Goal: Information Seeking & Learning: Learn about a topic

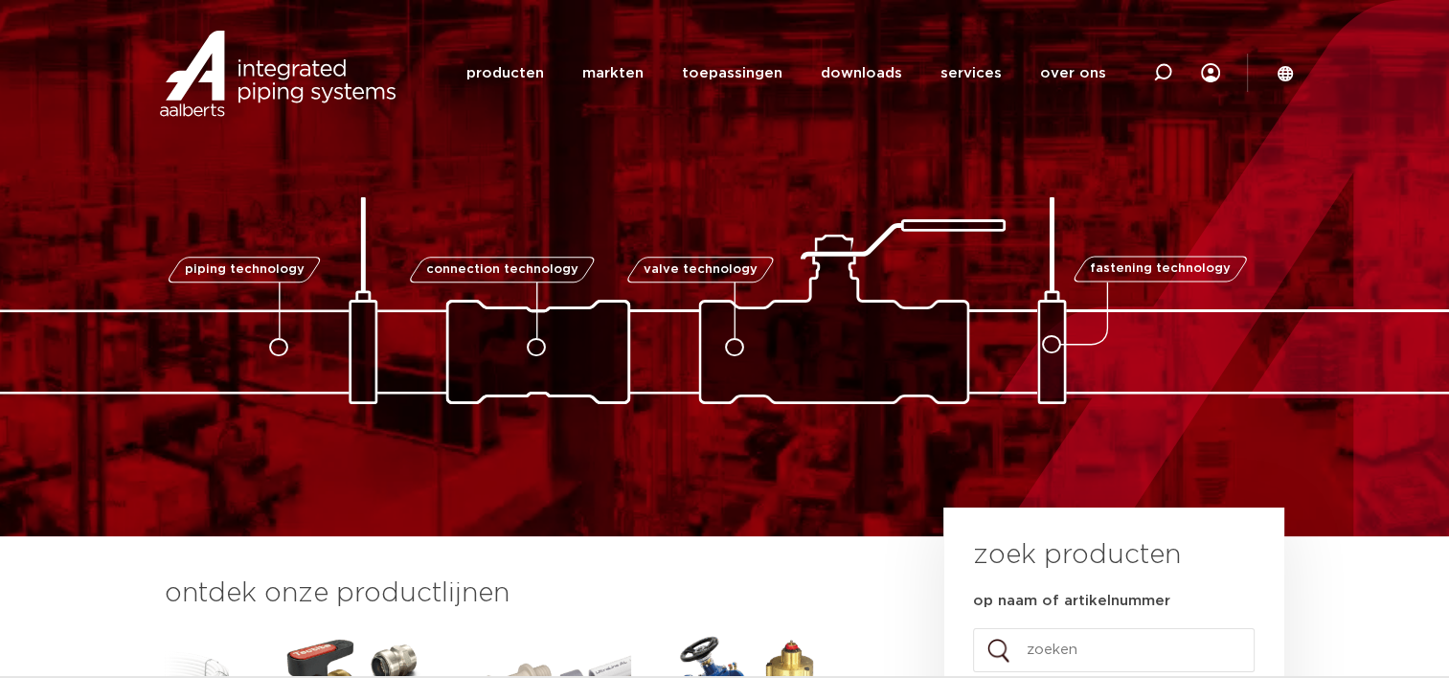
click at [1134, 268] on span "fastening technology" at bounding box center [1160, 269] width 141 height 12
drag, startPoint x: 1134, startPoint y: 267, endPoint x: 1058, endPoint y: 337, distance: 103.0
click at [1058, 339] on icon at bounding box center [1051, 345] width 19 height 19
click at [529, 65] on link "producten" at bounding box center [504, 73] width 78 height 74
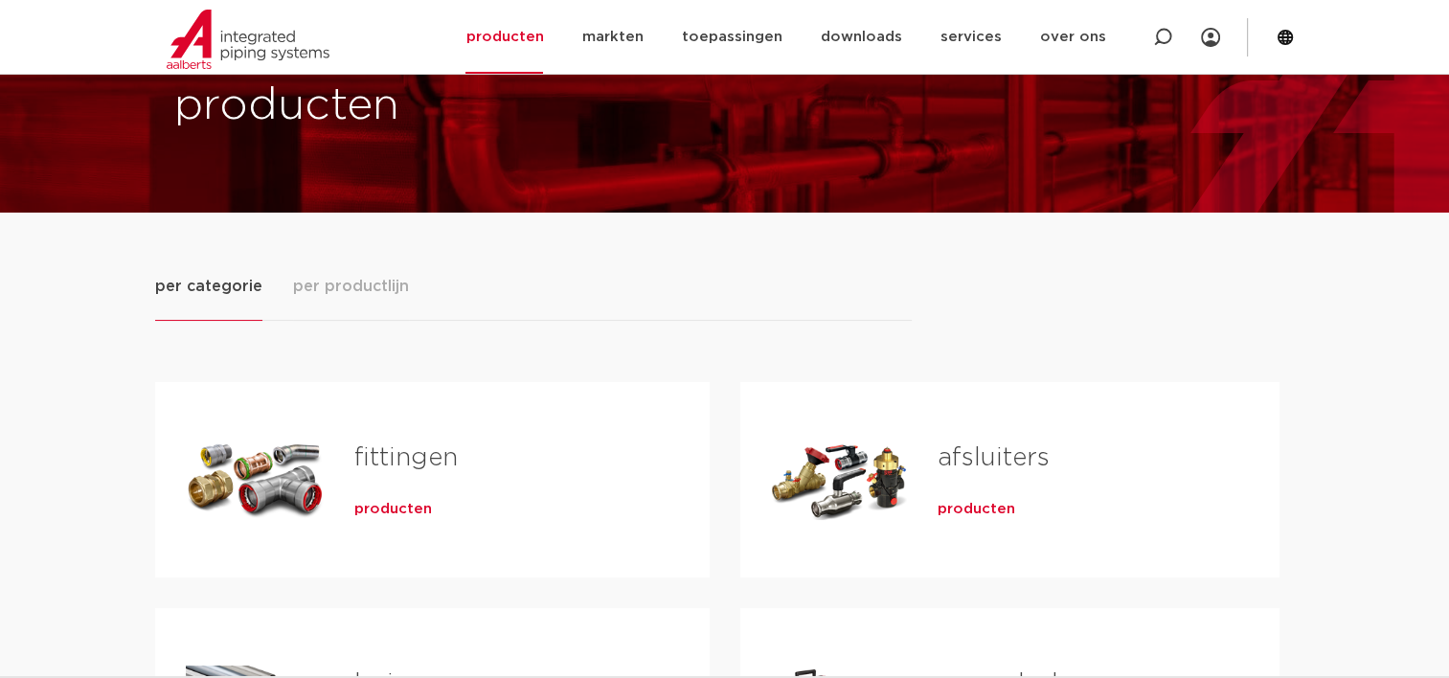
scroll to position [287, 0]
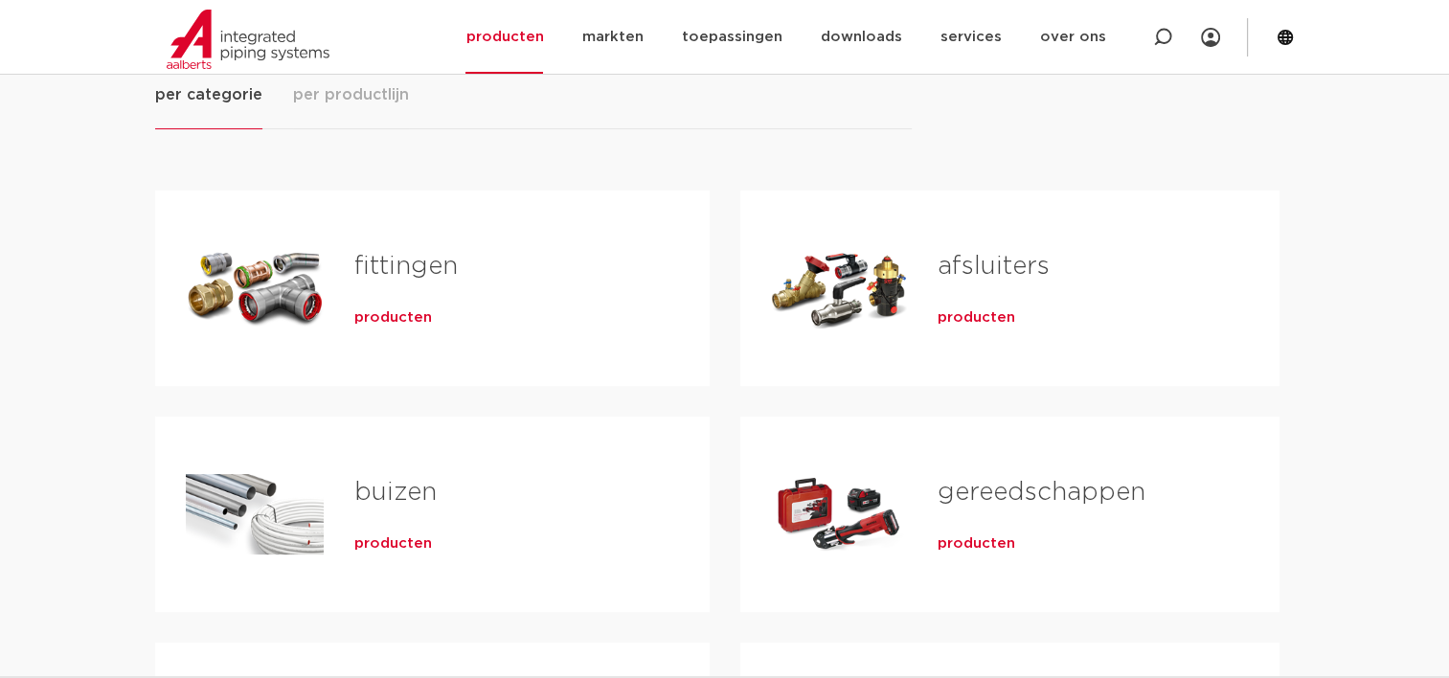
click at [389, 96] on span "per productlijn" at bounding box center [351, 94] width 116 height 23
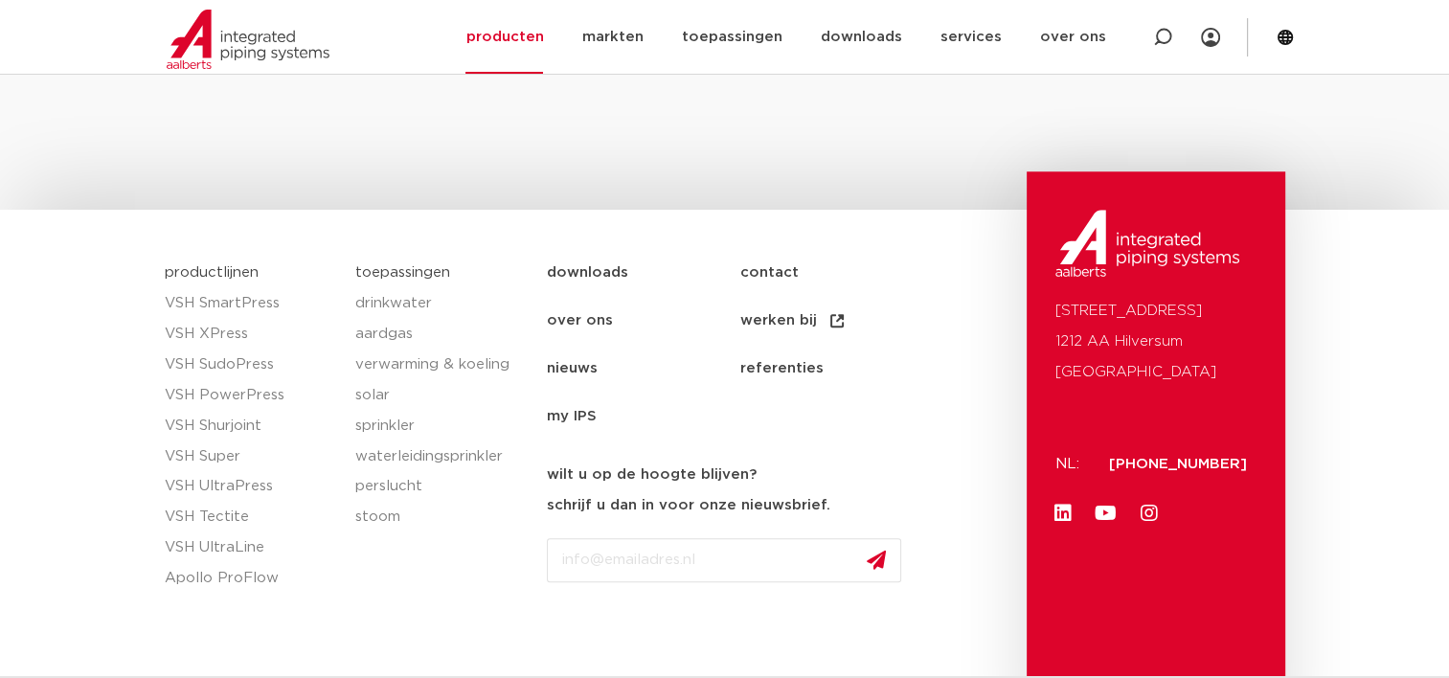
scroll to position [1628, 0]
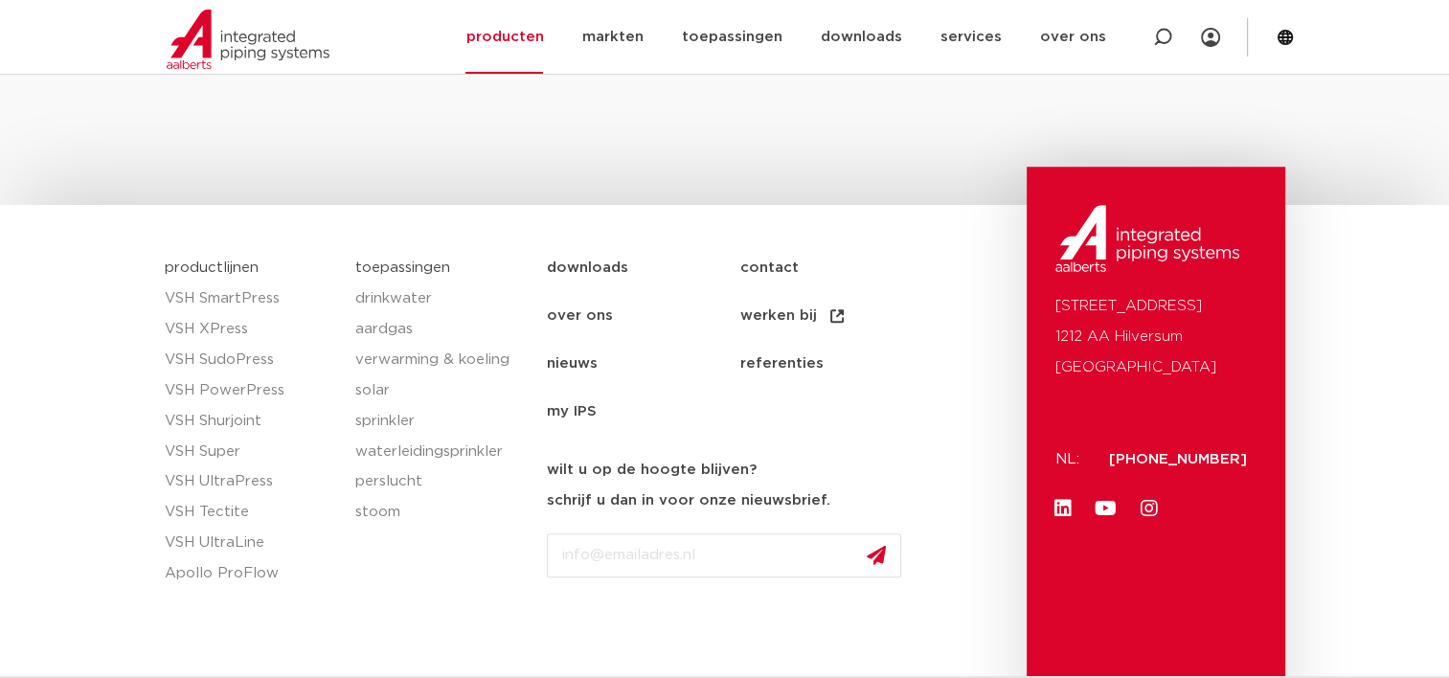
click at [574, 391] on link "my IPS" at bounding box center [643, 412] width 192 height 48
click at [751, 35] on link "toepassingen" at bounding box center [731, 37] width 101 height 74
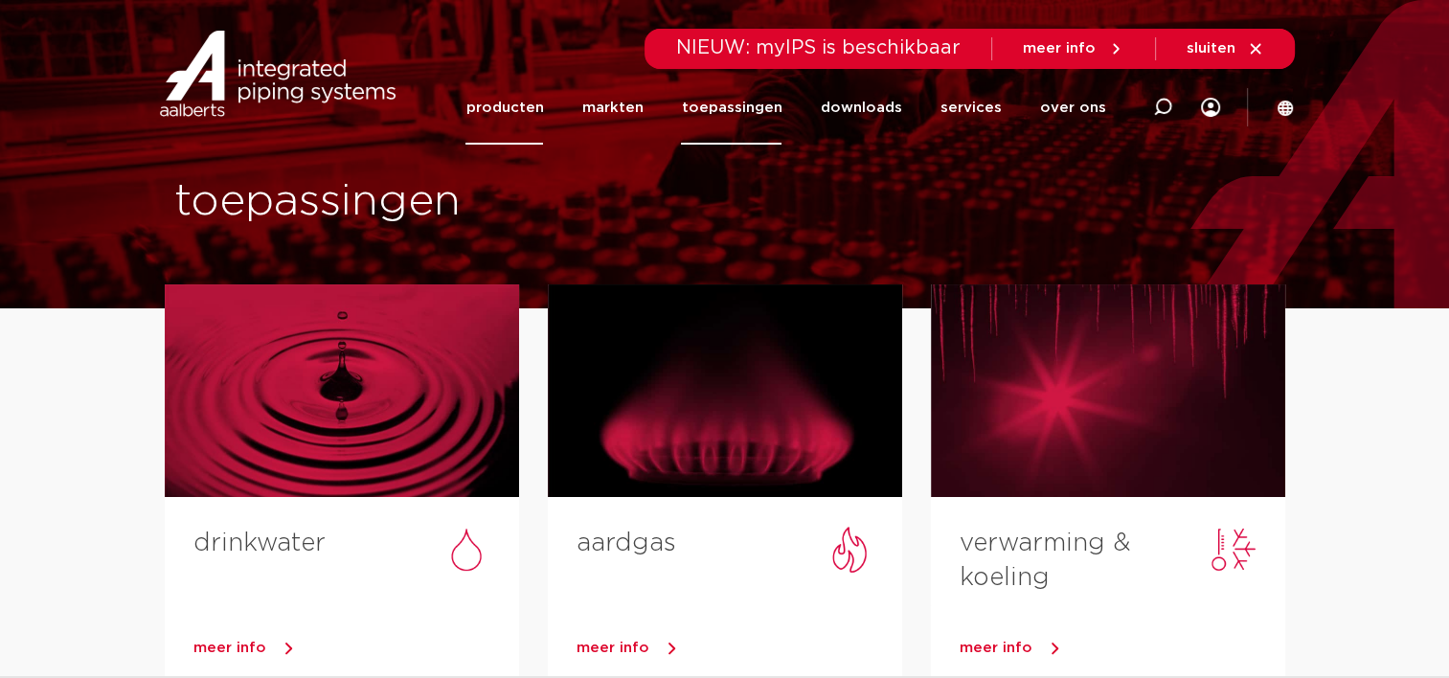
click at [521, 110] on link "producten" at bounding box center [504, 108] width 78 height 74
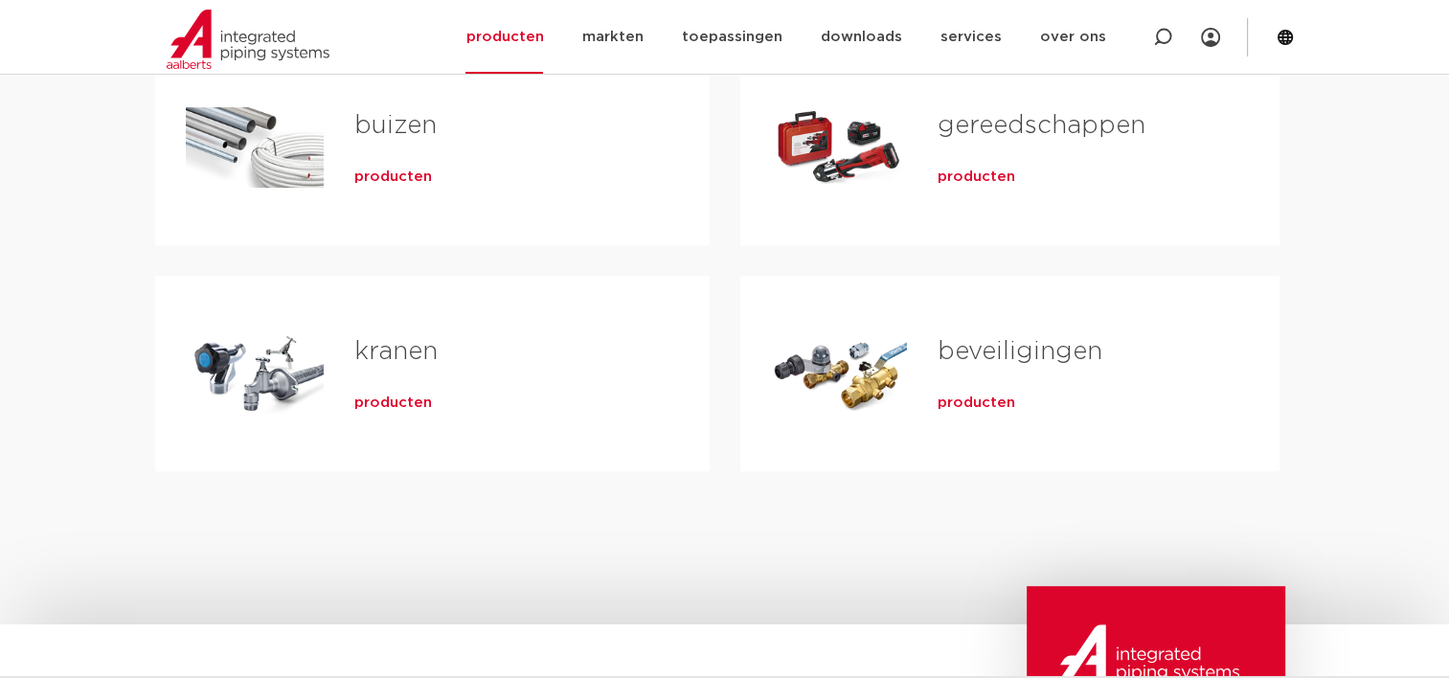
scroll to position [670, 0]
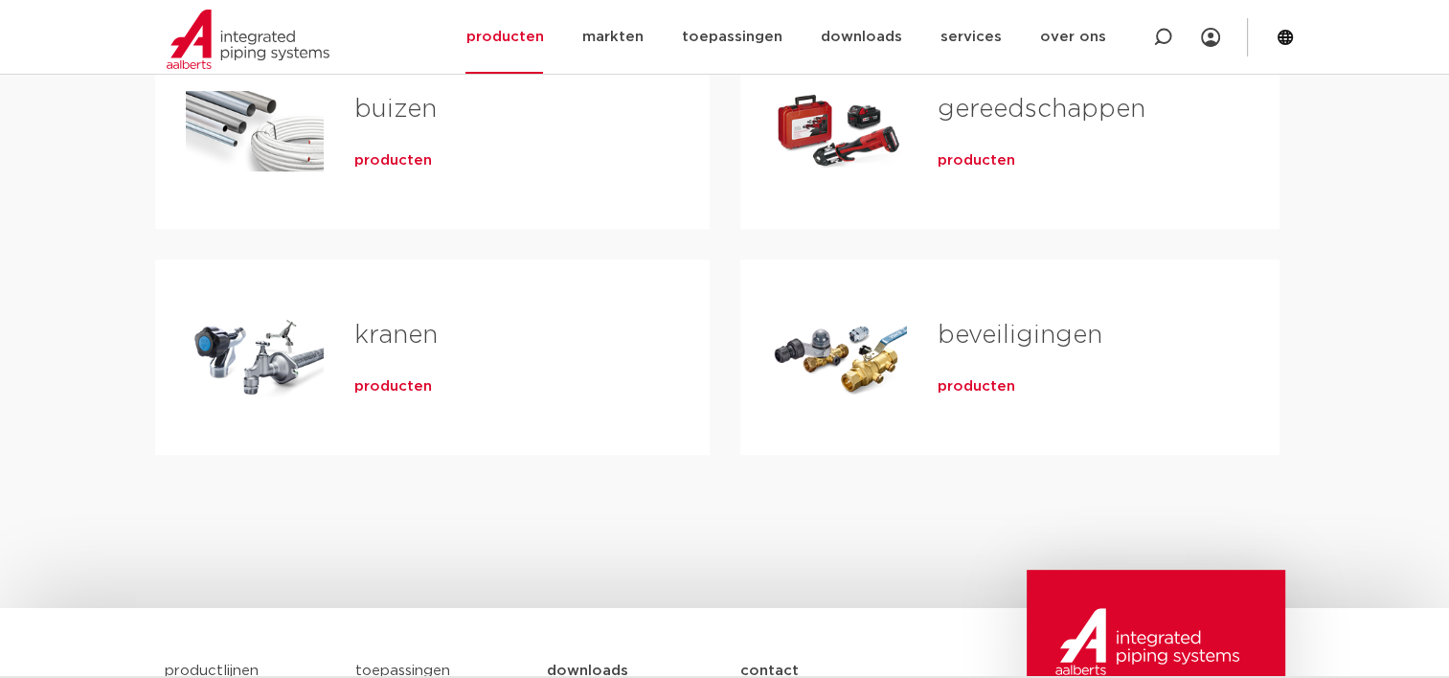
click at [300, 166] on div "Tabs. Open items met enter of spatie, sluit af met escape en navigeer met de pi…" at bounding box center [255, 131] width 138 height 134
click at [387, 163] on span "producten" at bounding box center [393, 160] width 78 height 19
